Goal: Find specific page/section

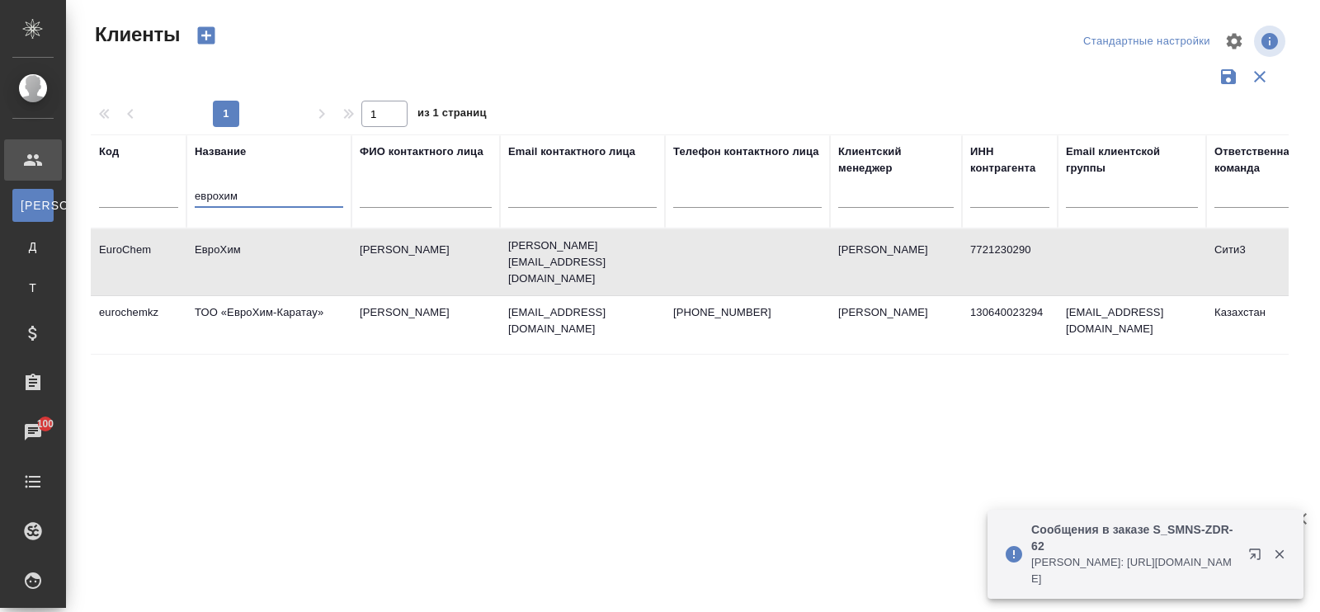
select select "RU"
click at [272, 190] on input "еврохим" at bounding box center [269, 197] width 148 height 21
type input "е"
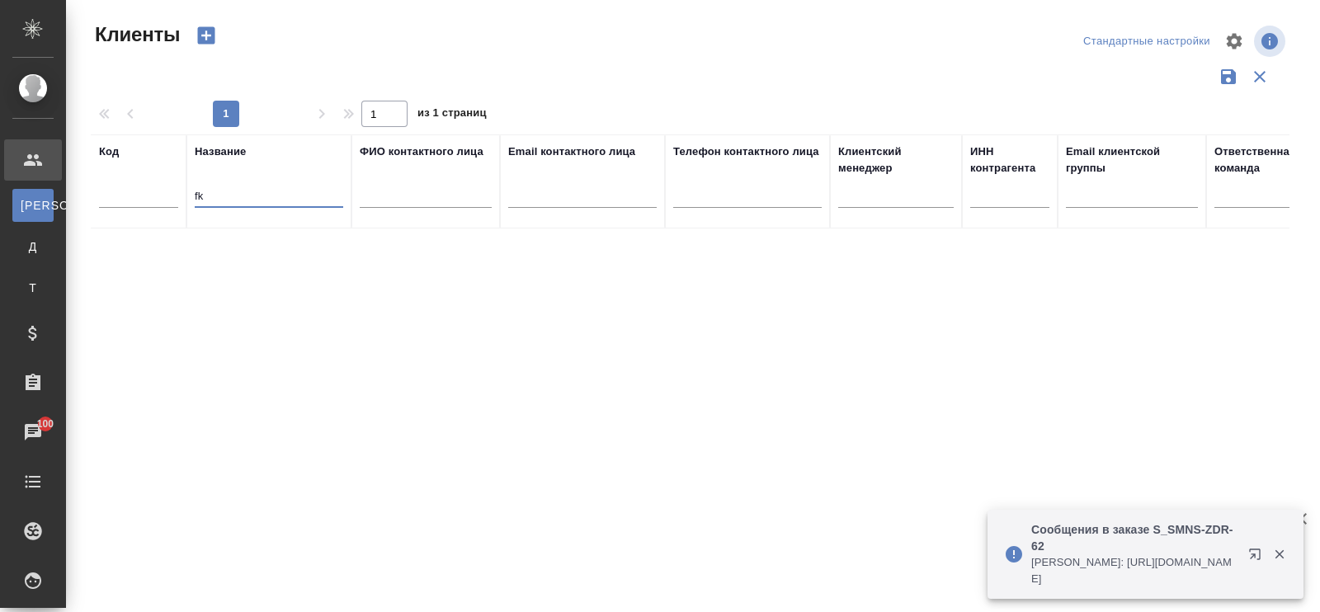
type input "f"
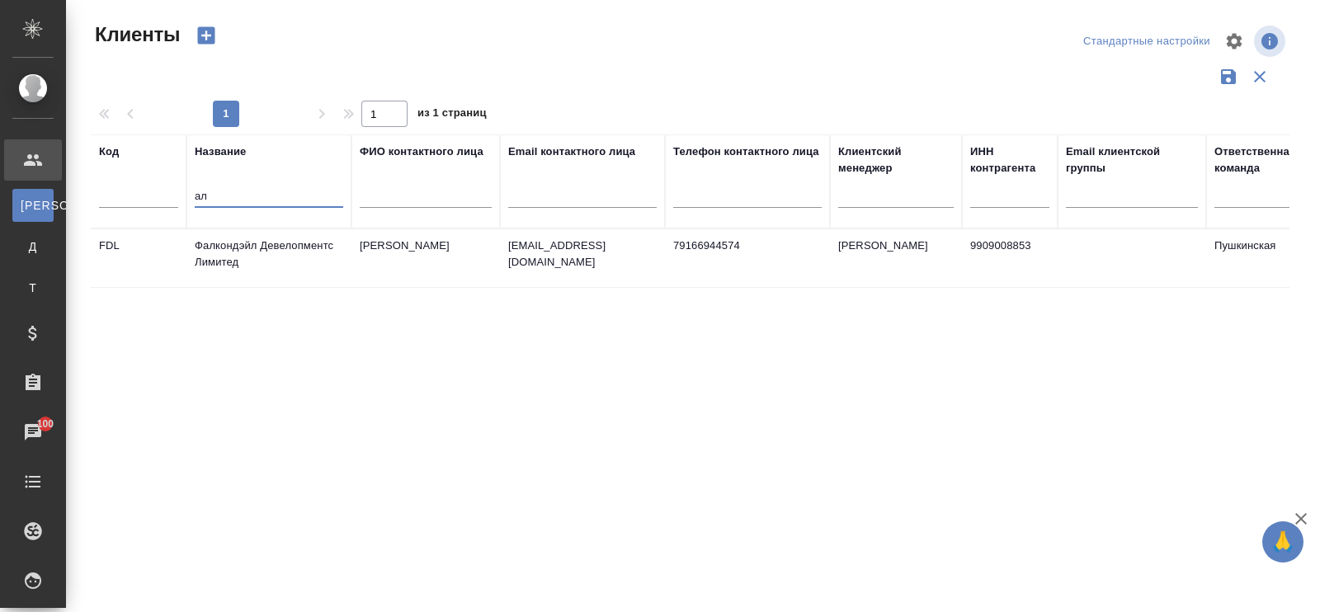
type input "а"
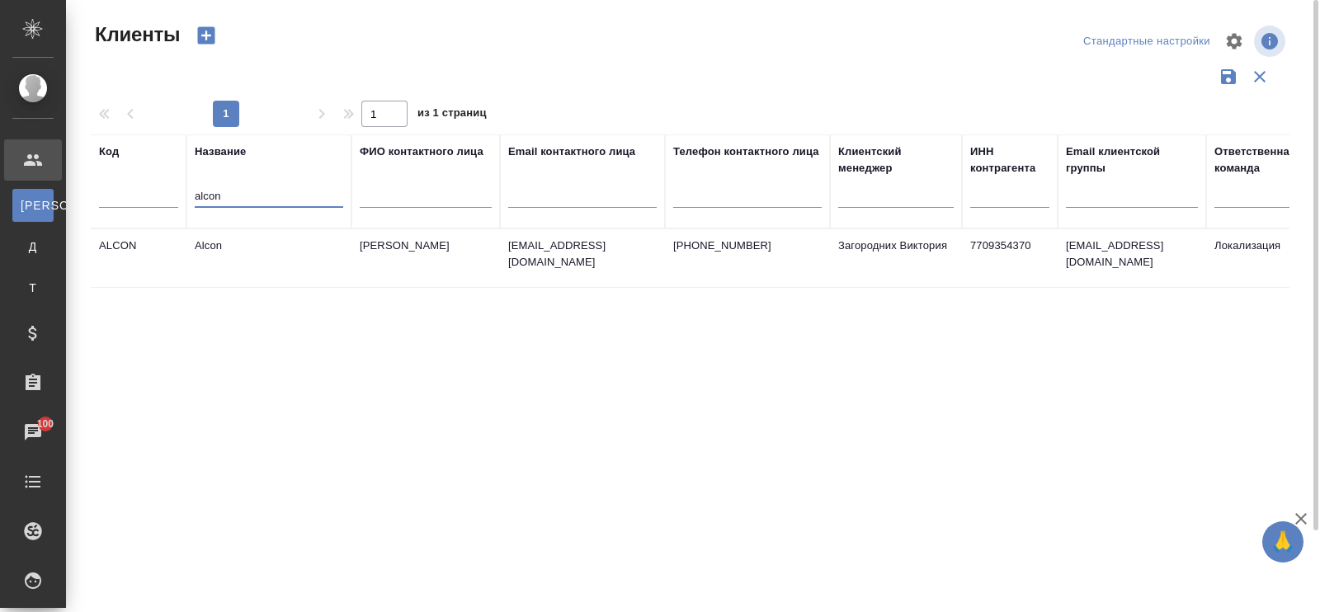
type input "alcon"
click at [227, 245] on td "Alcon" at bounding box center [268, 258] width 165 height 58
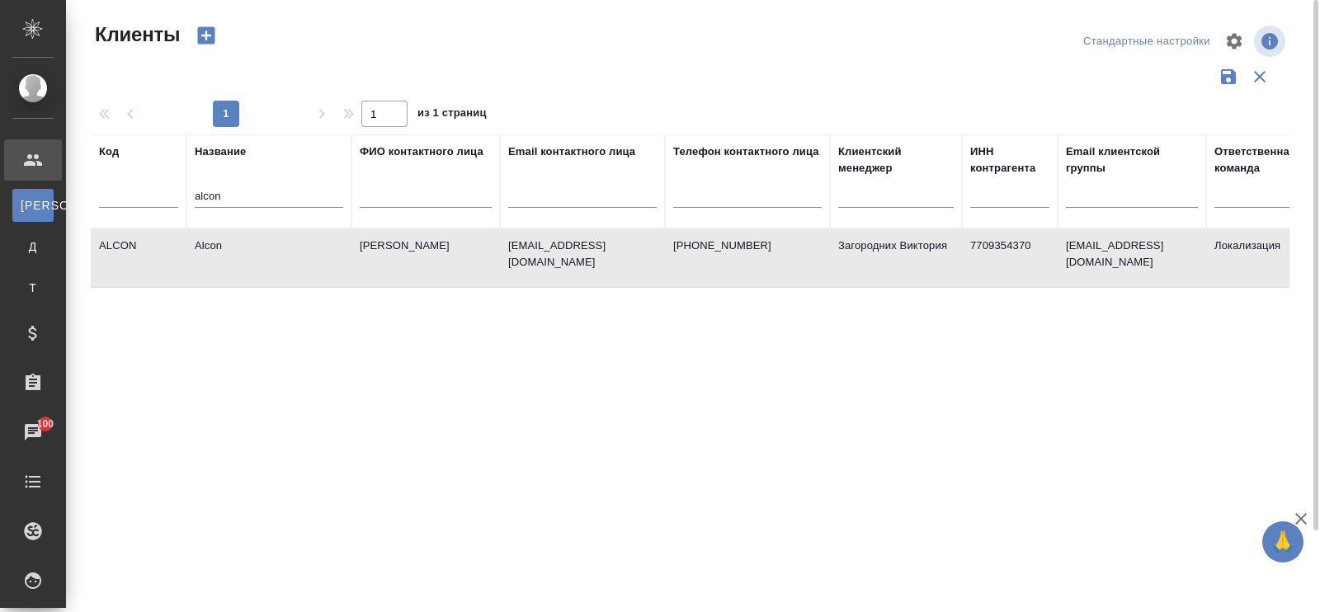
click at [227, 245] on td "Alcon" at bounding box center [268, 258] width 165 height 58
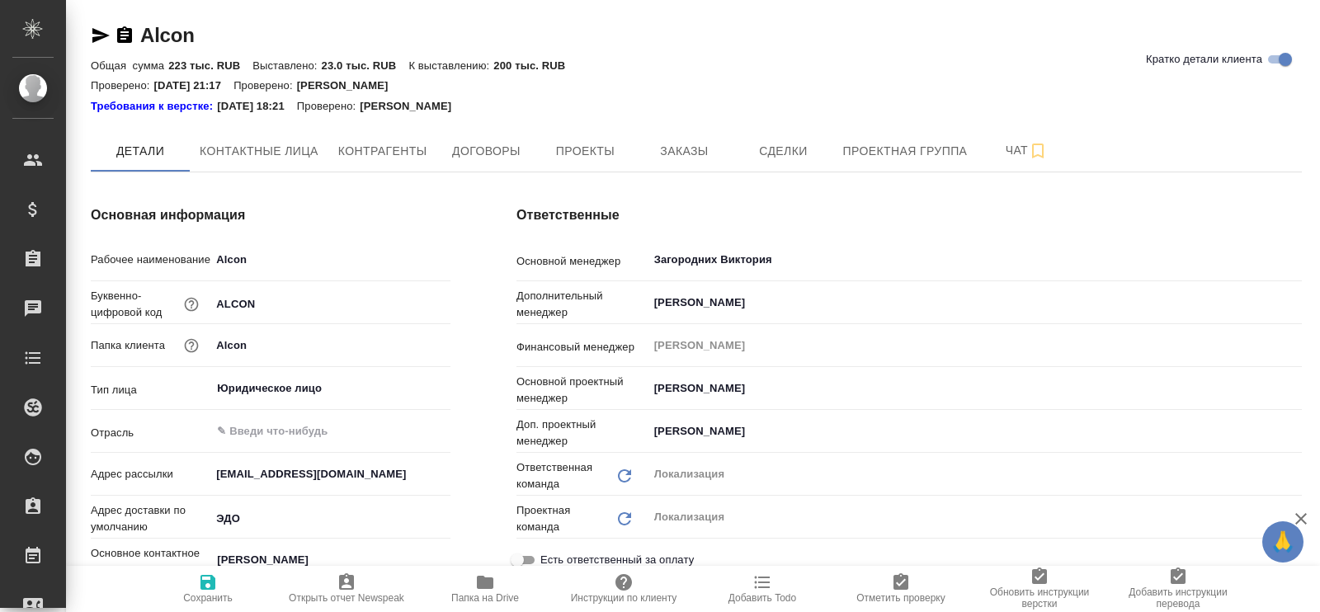
type textarea "x"
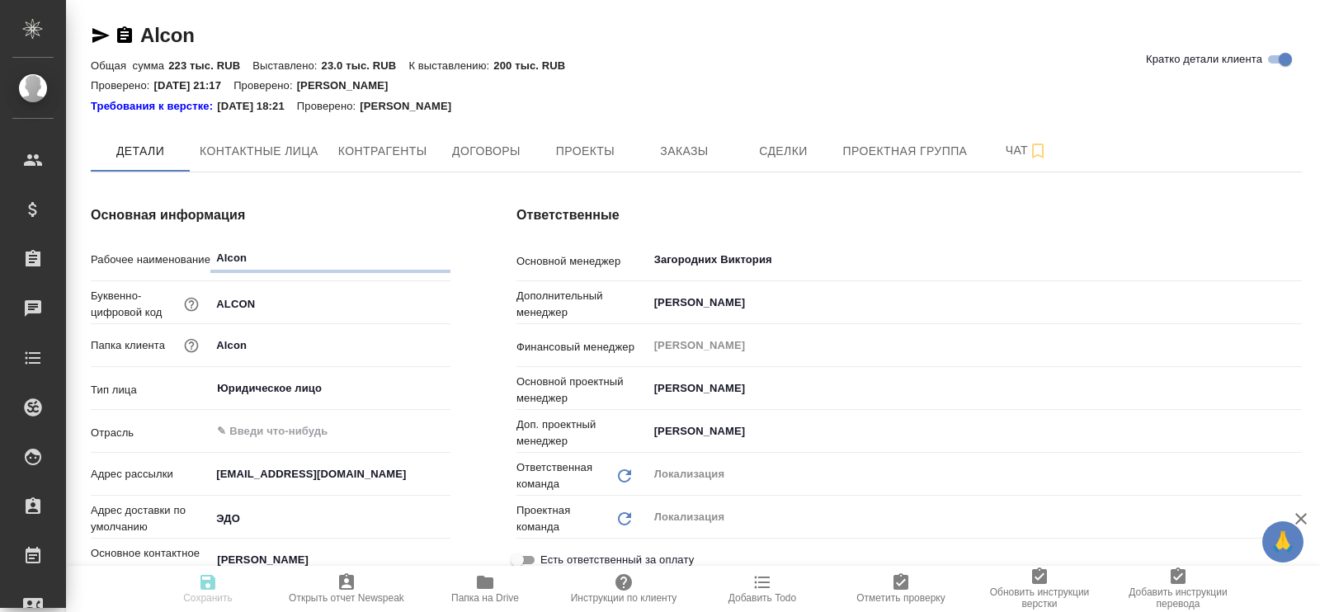
type textarea "x"
click at [565, 139] on button "Проекты" at bounding box center [584, 150] width 99 height 41
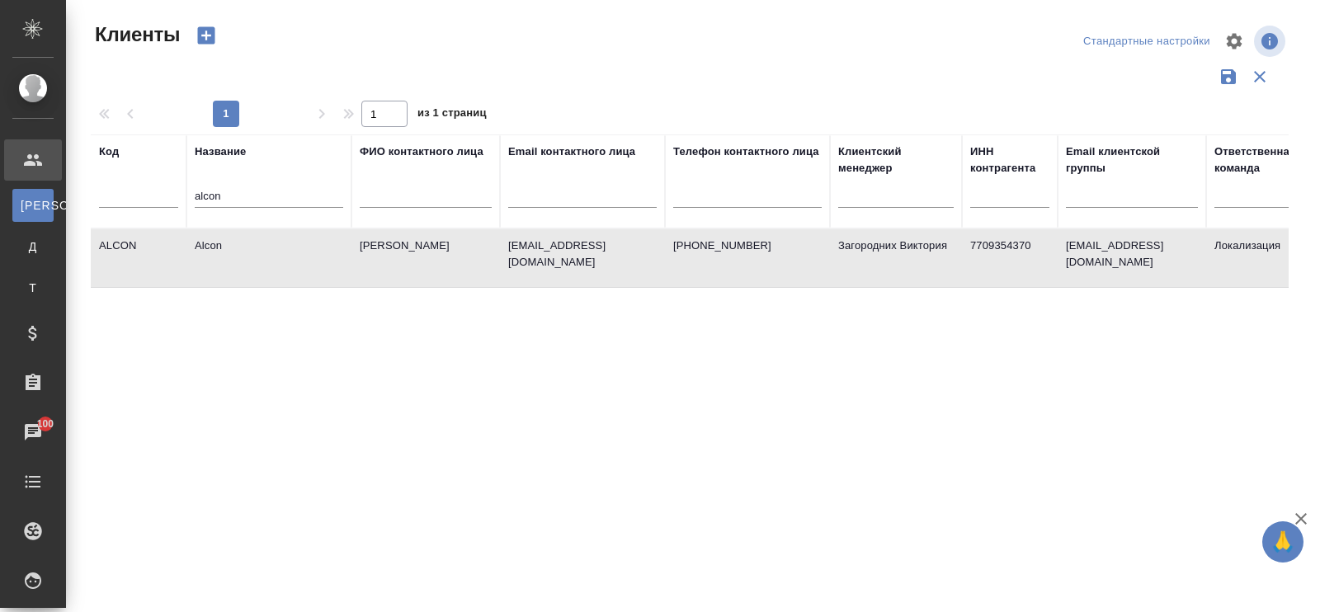
select select "RU"
click at [266, 188] on input "alcon" at bounding box center [269, 197] width 148 height 21
type input "a"
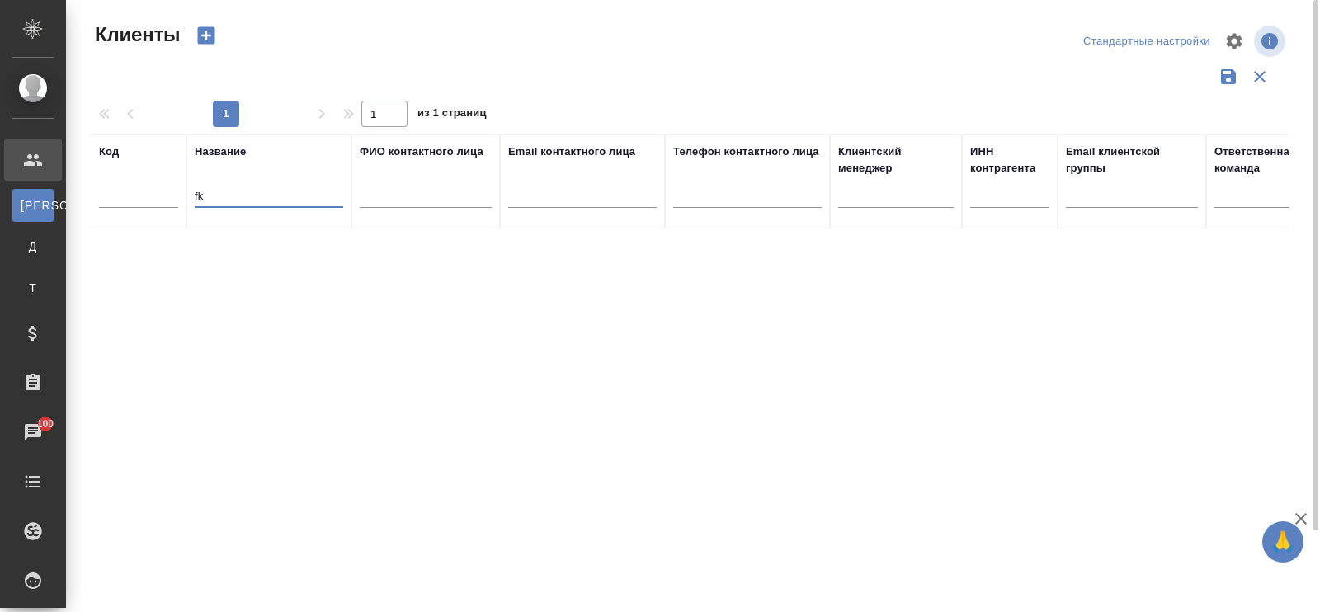
type input "f"
type input "а"
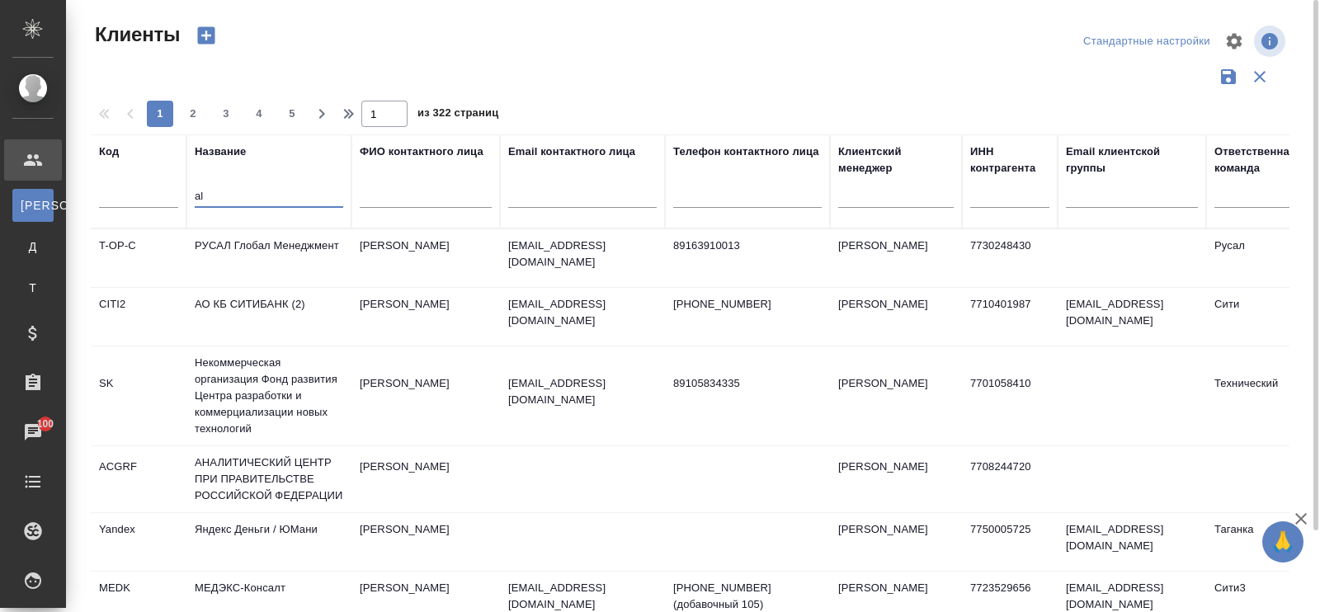
type input "a"
click at [572, 191] on input "text" at bounding box center [582, 197] width 148 height 21
paste input "https://alkaloid.ru/kontakt.nspx"
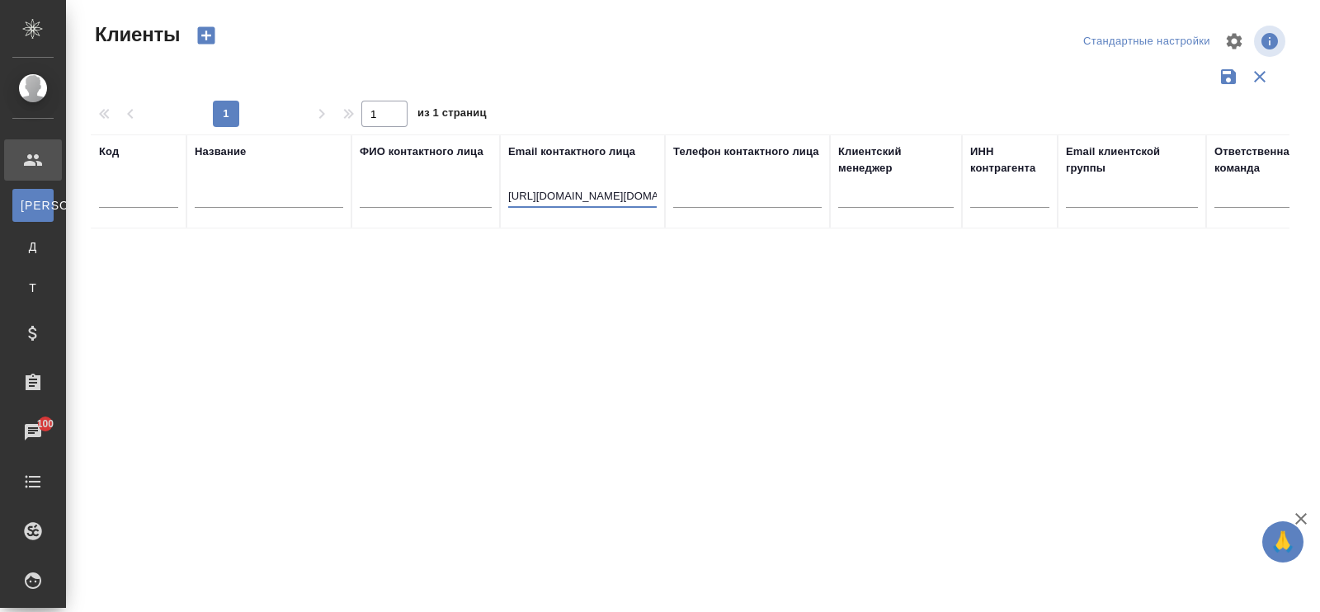
drag, startPoint x: 577, startPoint y: 192, endPoint x: 735, endPoint y: 199, distance: 158.5
click at [735, 199] on tr "Код Название ФИО контактного лица Email контактного лица https://alkaloid.ru/ko…" at bounding box center [714, 181] width 1247 height 94
drag, startPoint x: 543, startPoint y: 191, endPoint x: 485, endPoint y: 192, distance: 57.7
click at [485, 192] on tr "Код Название ФИО контактного лица Email контактного лица https://alkaloid Телеф…" at bounding box center [714, 181] width 1247 height 94
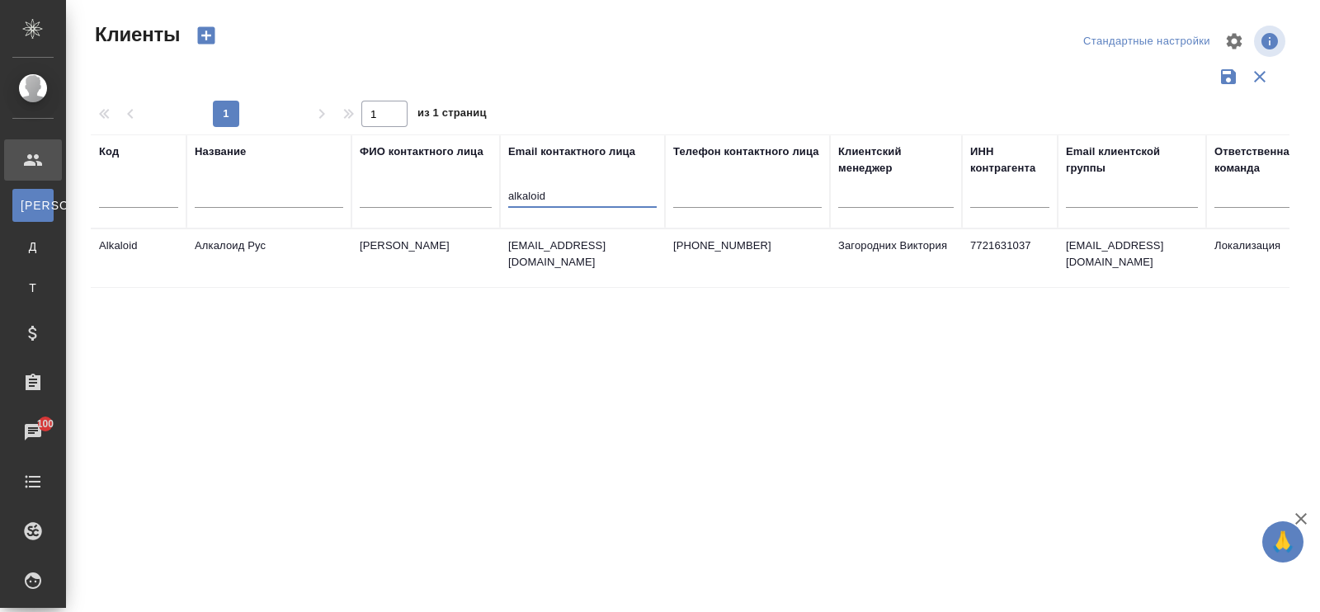
type input "alkaloid"
click at [255, 243] on td "Алкалоид Рус" at bounding box center [268, 258] width 165 height 58
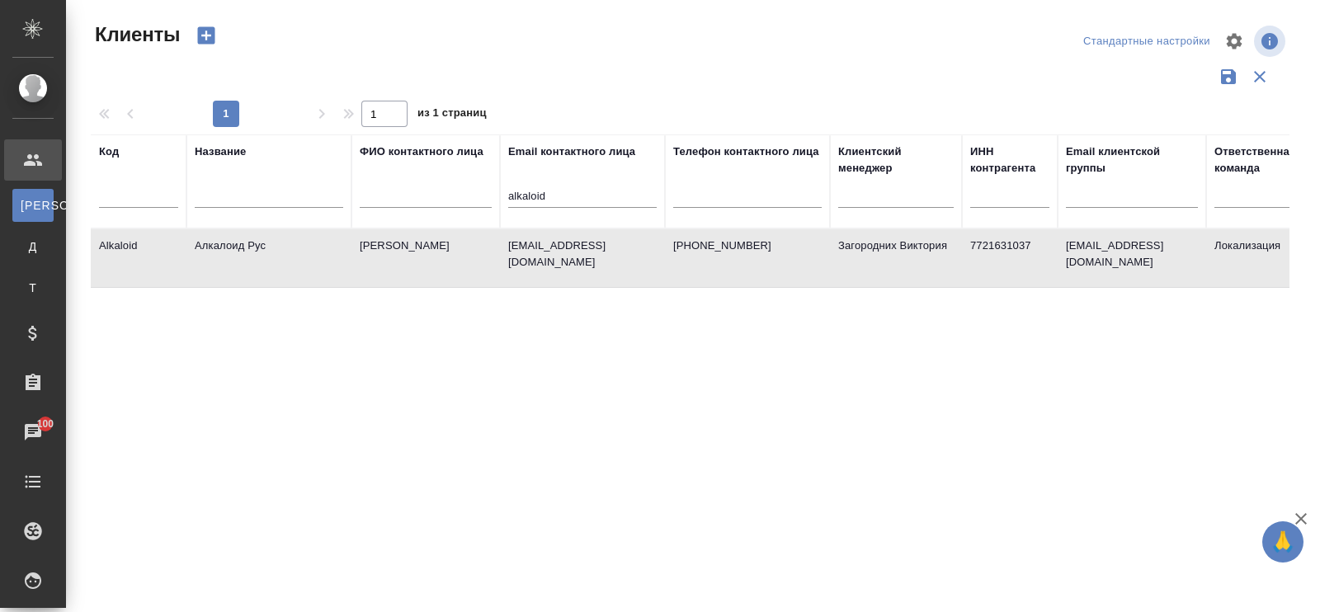
click at [255, 243] on td "Алкалоид Рус" at bounding box center [268, 258] width 165 height 58
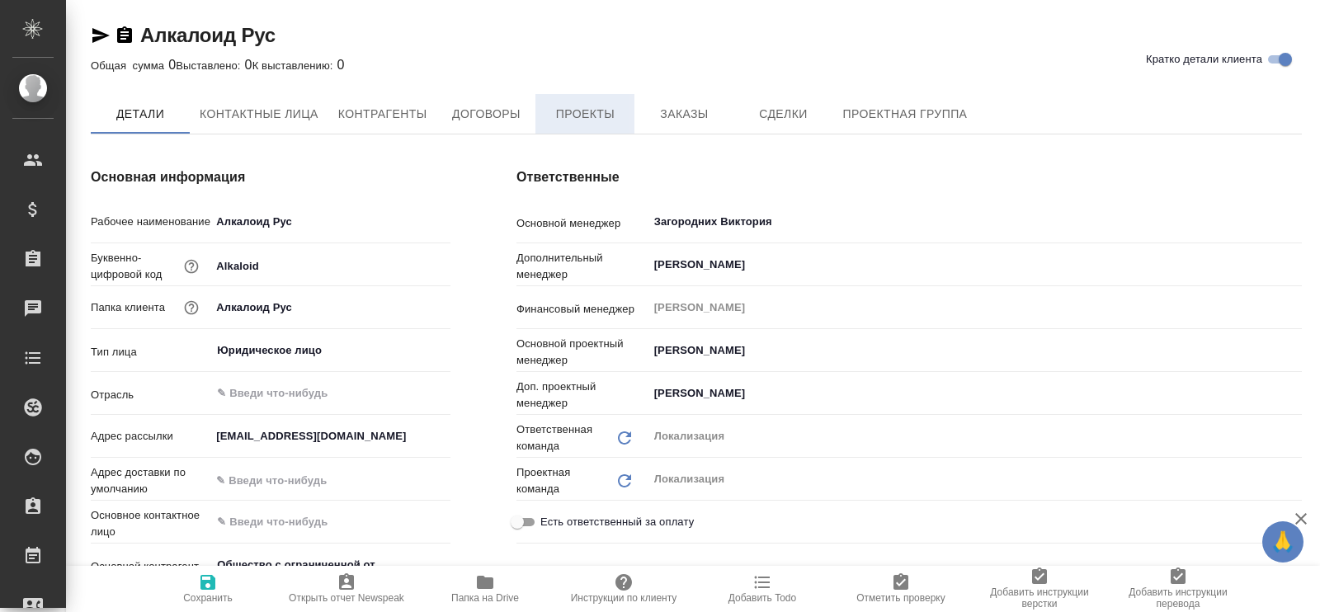
type textarea "x"
click at [583, 123] on span "Проекты" at bounding box center [584, 115] width 79 height 21
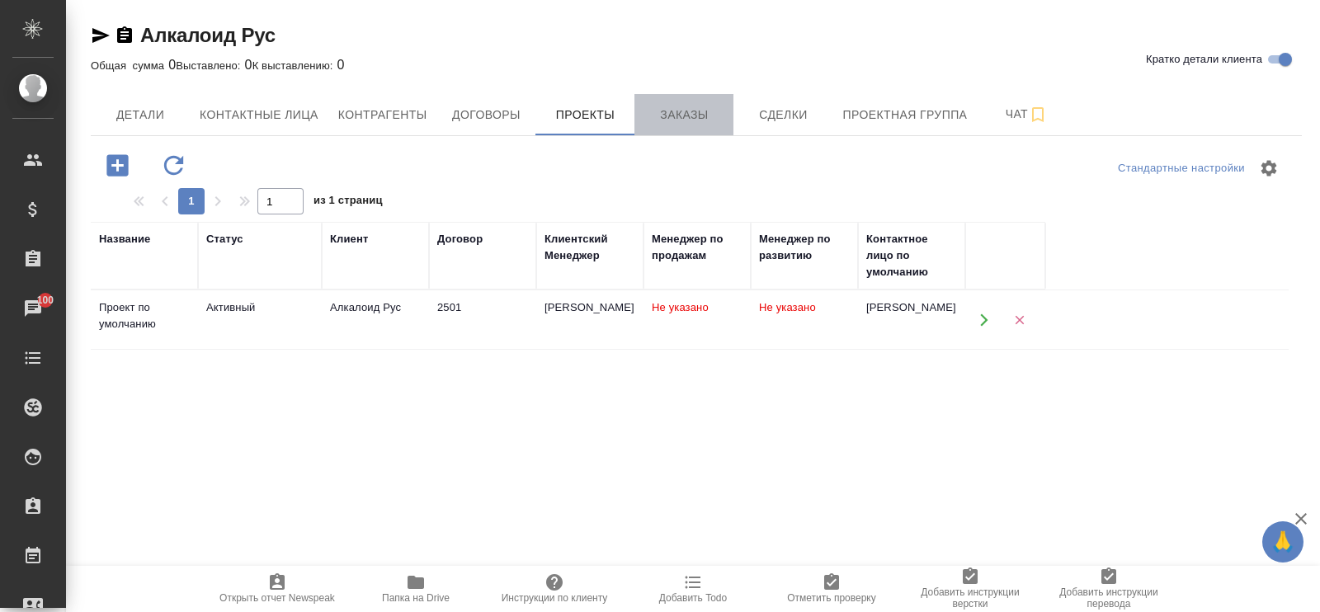
click at [699, 117] on span "Заказы" at bounding box center [683, 115] width 79 height 21
